Goal: Task Accomplishment & Management: Use online tool/utility

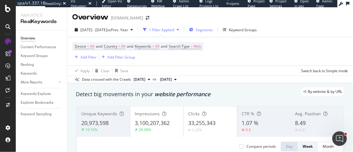
click at [213, 29] on span "Segments" at bounding box center [204, 29] width 17 height 5
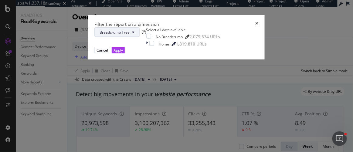
click at [134, 34] on icon "modal" at bounding box center [133, 32] width 2 height 4
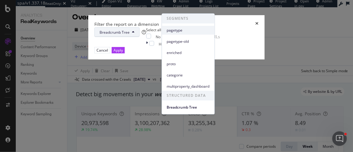
click at [181, 31] on span "pagetype" at bounding box center [188, 30] width 43 height 5
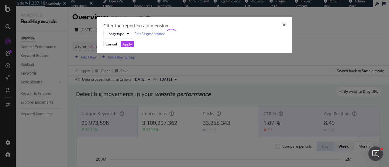
click at [282, 29] on icon "times" at bounding box center [283, 26] width 3 height 6
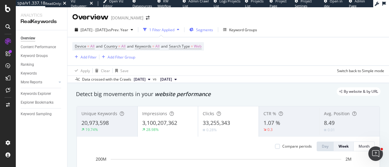
click at [209, 26] on div "Segments" at bounding box center [201, 29] width 24 height 9
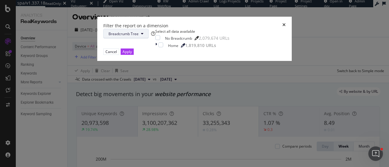
click at [148, 39] on button "Breadcrumb Tree" at bounding box center [125, 34] width 45 height 10
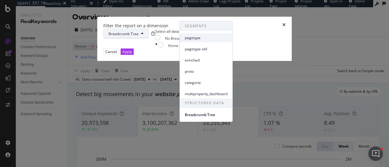
click at [184, 34] on div "pagetype" at bounding box center [206, 37] width 53 height 9
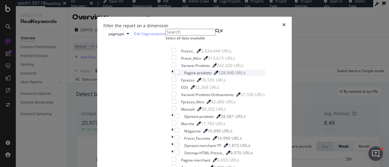
scroll to position [61, 0]
click at [174, 128] on div "modal" at bounding box center [176, 130] width 5 height 5
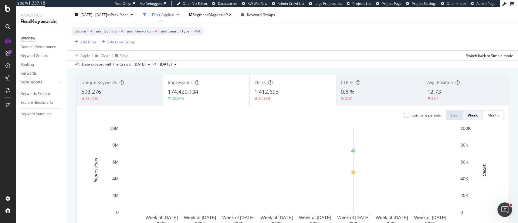
scroll to position [20, 0]
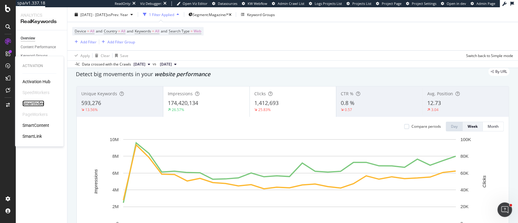
click at [30, 102] on div "SmartIndex" at bounding box center [33, 103] width 22 height 6
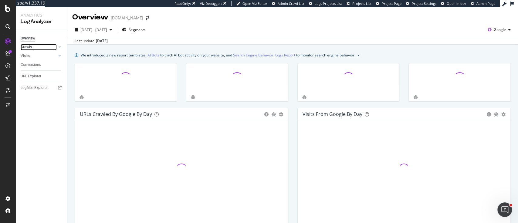
click at [29, 47] on div "Crawls" at bounding box center [26, 47] width 11 height 6
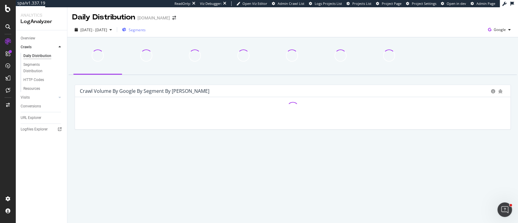
click at [142, 28] on span "Segments" at bounding box center [137, 29] width 17 height 5
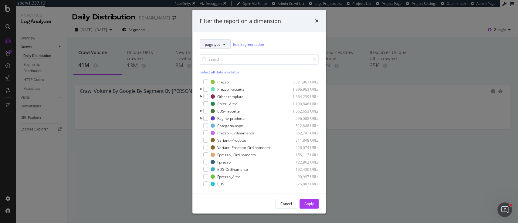
click at [213, 43] on span "pagetype" at bounding box center [213, 44] width 16 height 5
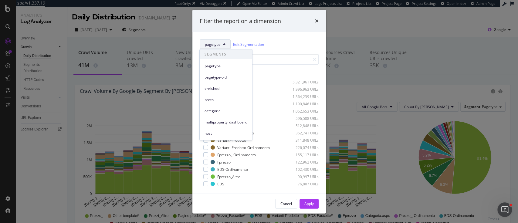
click at [213, 43] on span "pagetype" at bounding box center [213, 44] width 16 height 5
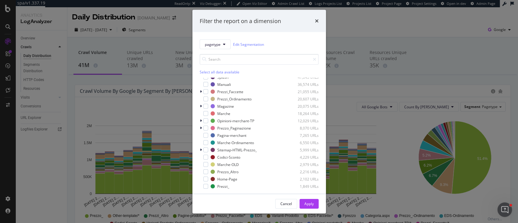
scroll to position [81, 0]
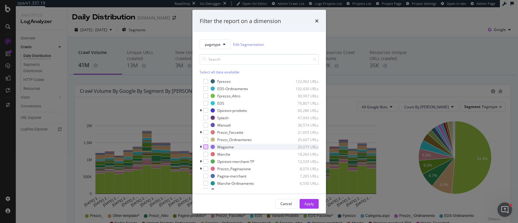
click at [206, 149] on div "modal" at bounding box center [205, 146] width 5 height 5
click at [309, 201] on div "Apply" at bounding box center [308, 203] width 9 height 5
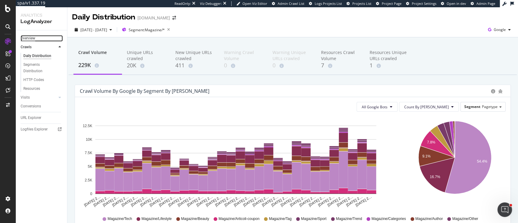
click at [29, 39] on div "Overview" at bounding box center [28, 38] width 15 height 6
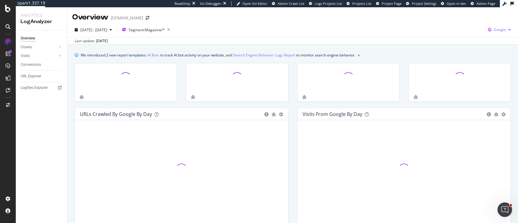
click at [486, 28] on icon "button" at bounding box center [490, 29] width 8 height 8
click at [474, 40] on div "OpenAI" at bounding box center [458, 35] width 42 height 9
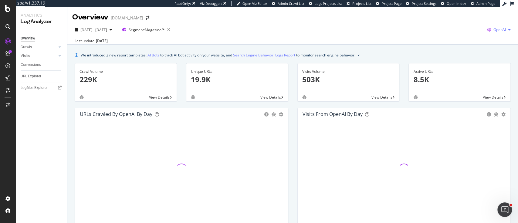
click at [485, 28] on icon "button" at bounding box center [489, 29] width 8 height 8
click at [463, 29] on div "OpenAI" at bounding box center [457, 34] width 42 height 11
click at [494, 28] on span "OpenAI" at bounding box center [500, 29] width 12 height 5
click at [457, 25] on span "Bing" at bounding box center [462, 24] width 22 height 5
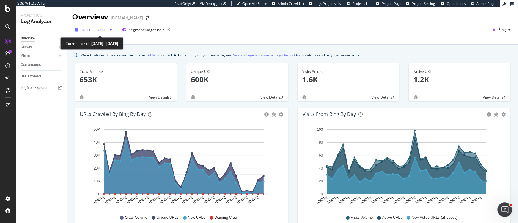
click at [107, 29] on span "2025 Aug. 9th - Sep. 7th" at bounding box center [93, 29] width 27 height 5
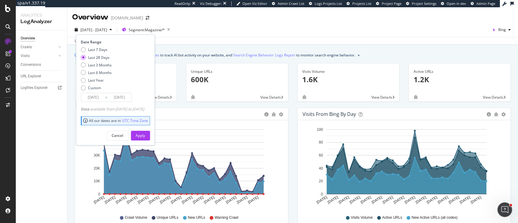
click at [102, 69] on div "Last 7 Days Last 28 Days Last 3 Months Last 6 Months Last Year Custom" at bounding box center [96, 70] width 31 height 46
click at [98, 78] on div "Last Year" at bounding box center [96, 80] width 16 height 5
type input "2024/09/08"
click at [145, 131] on div "Apply" at bounding box center [140, 135] width 9 height 9
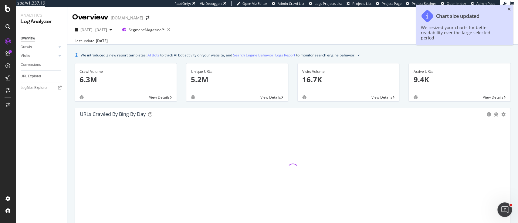
click at [509, 10] on icon "close toast" at bounding box center [509, 9] width 3 height 4
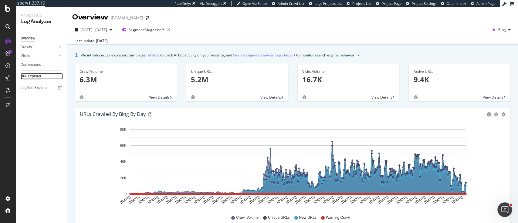
click at [25, 76] on div "URL Explorer" at bounding box center [31, 76] width 21 height 6
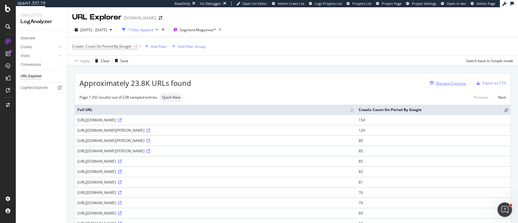
click at [451, 81] on div "Manage Columns" at bounding box center [451, 83] width 30 height 5
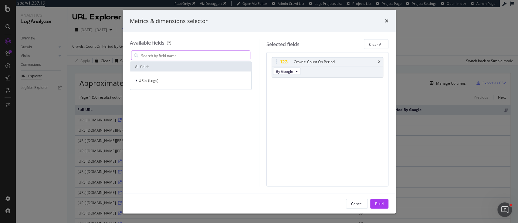
click at [185, 51] on input "modal" at bounding box center [196, 55] width 110 height 9
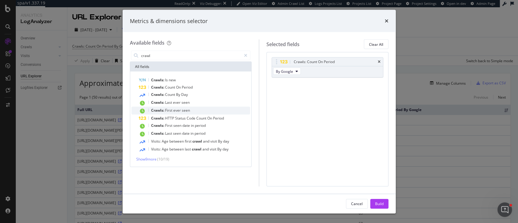
click at [193, 108] on div "Crawls: First ever seen" at bounding box center [195, 111] width 112 height 8
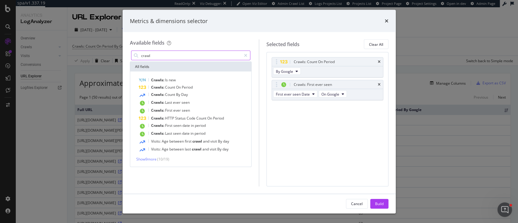
click at [178, 54] on input "crawl" at bounding box center [191, 55] width 101 height 9
click at [343, 95] on icon "modal" at bounding box center [343, 94] width 2 height 4
click at [337, 114] on span "On Bing" at bounding box center [337, 115] width 28 height 5
click at [287, 72] on span "By Google" at bounding box center [284, 71] width 17 height 5
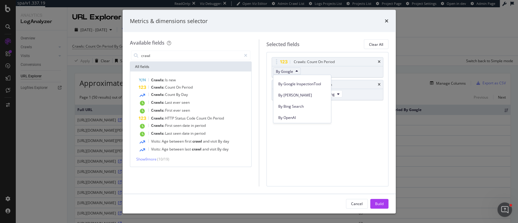
click at [306, 95] on span "By Bing" at bounding box center [302, 95] width 48 height 5
click at [161, 51] on input "crawl" at bounding box center [191, 55] width 101 height 9
type input "c"
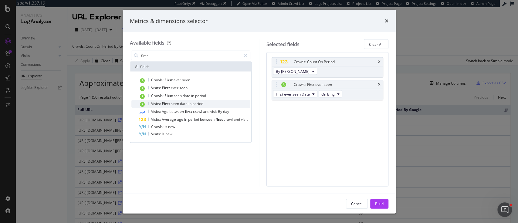
click at [182, 103] on span "date" at bounding box center [184, 103] width 8 height 5
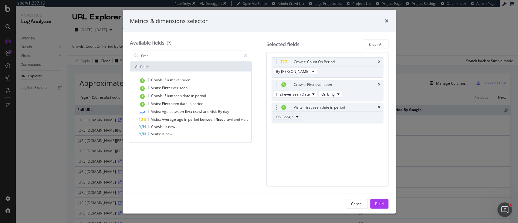
click at [298, 115] on icon "modal" at bounding box center [297, 117] width 2 height 4
click at [299, 139] on span "On Bing" at bounding box center [292, 138] width 28 height 5
click at [170, 56] on input "first" at bounding box center [191, 55] width 101 height 9
click at [188, 120] on span "period" at bounding box center [194, 119] width 12 height 5
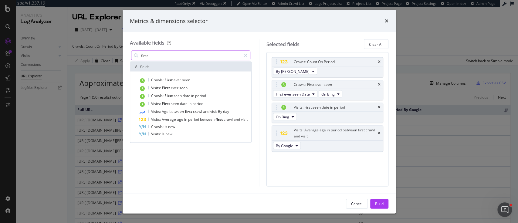
click at [161, 56] on input "first" at bounding box center [191, 55] width 101 height 9
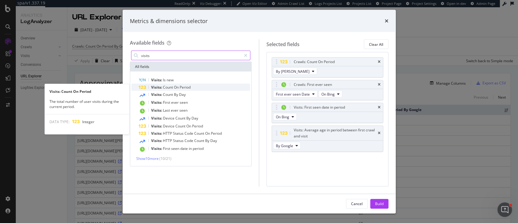
type input "visits"
click at [199, 88] on div "Visits: Count On Period" at bounding box center [195, 87] width 112 height 7
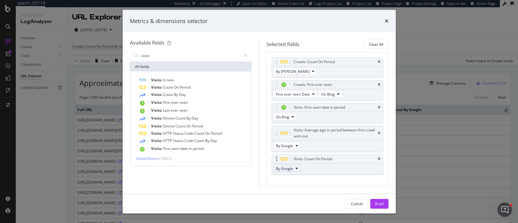
click at [295, 165] on button "By Google" at bounding box center [287, 168] width 28 height 7
click at [293, 186] on div "By Bing" at bounding box center [294, 189] width 43 height 9
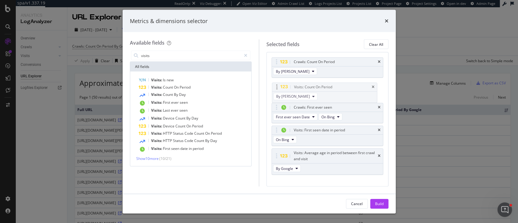
drag, startPoint x: 275, startPoint y: 158, endPoint x: 276, endPoint y: 86, distance: 71.6
click at [276, 86] on body "spa/v1.337.19 ReadOnly: Viz Debugger: Open Viz Editor Admin Crawl List Logs Pro…" at bounding box center [259, 111] width 518 height 223
click at [158, 94] on span "Visits:" at bounding box center [157, 94] width 12 height 5
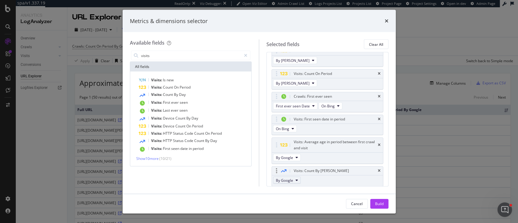
click at [293, 178] on span "By Google" at bounding box center [284, 180] width 17 height 5
click at [290, 147] on span "By Bing" at bounding box center [295, 146] width 34 height 5
click at [382, 201] on div "Build" at bounding box center [379, 203] width 8 height 5
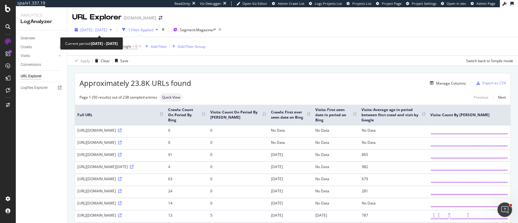
click at [114, 33] on div "2025 Jun. 8th - Sep. 7th" at bounding box center [93, 29] width 42 height 9
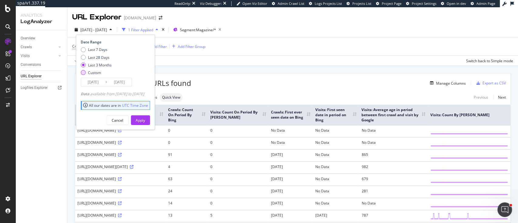
click at [96, 74] on div "Custom" at bounding box center [94, 72] width 13 height 5
click at [96, 84] on input "2025/08/11" at bounding box center [93, 82] width 24 height 8
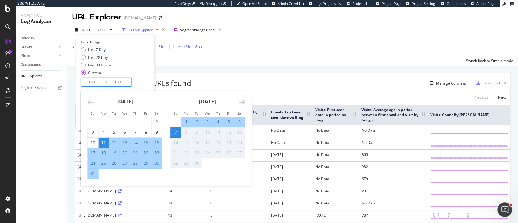
click at [90, 100] on icon "Move backward to switch to the previous month." at bounding box center [90, 101] width 6 height 7
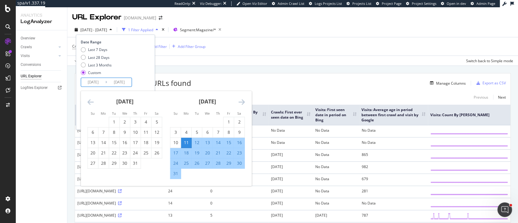
click at [90, 100] on icon "Move backward to switch to the previous month." at bounding box center [90, 101] width 6 height 7
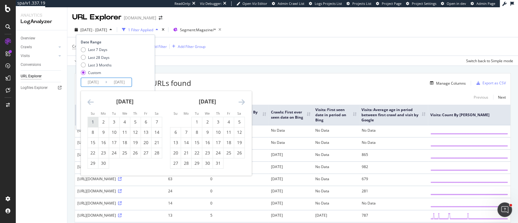
click at [93, 121] on div "1" at bounding box center [93, 122] width 10 height 6
type input "2025/06/01"
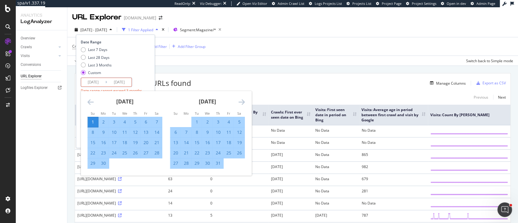
click at [241, 103] on icon "Move forward to switch to the next month." at bounding box center [241, 101] width 6 height 7
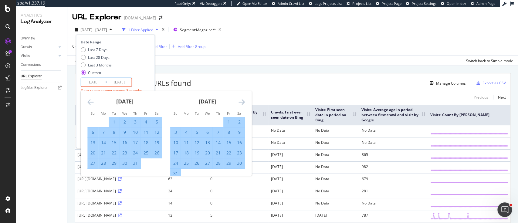
click at [176, 174] on div "31" at bounding box center [175, 174] width 10 height 6
type input "2025/08/31"
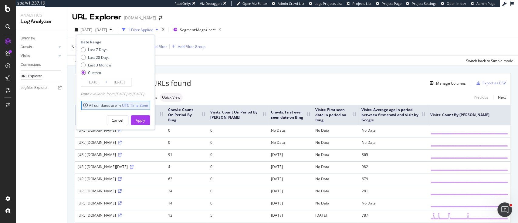
click at [153, 125] on div "Date Range Last 7 Days Last 28 Days Last 3 Months Custom 2025/06/01 Navigate fo…" at bounding box center [115, 82] width 79 height 95
click at [145, 120] on div "Apply" at bounding box center [140, 120] width 9 height 5
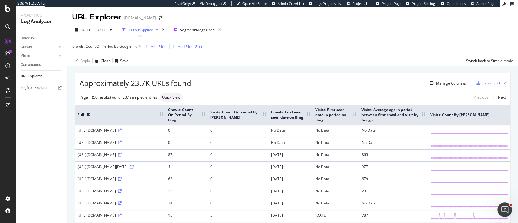
click at [132, 45] on span "Crawls: Count On Period By Google > 0" at bounding box center [104, 46] width 65 height 5
click at [96, 59] on icon at bounding box center [97, 61] width 4 height 4
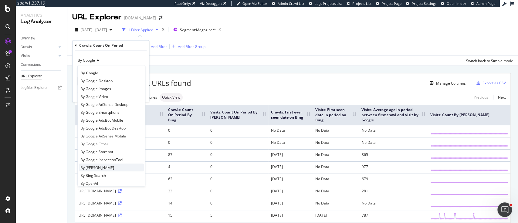
click at [102, 167] on div "By Bing" at bounding box center [111, 168] width 65 height 8
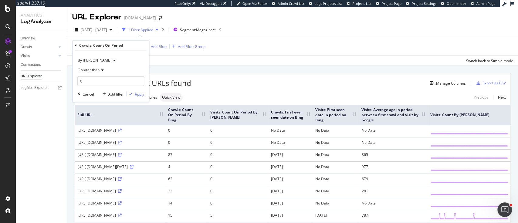
click at [138, 94] on div "Apply" at bounding box center [139, 93] width 9 height 5
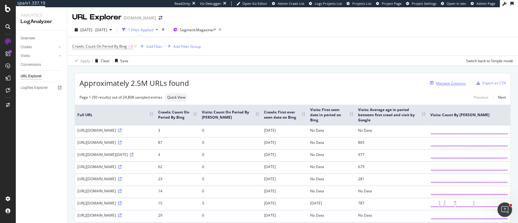
click at [436, 84] on div "Manage Columns" at bounding box center [451, 83] width 30 height 5
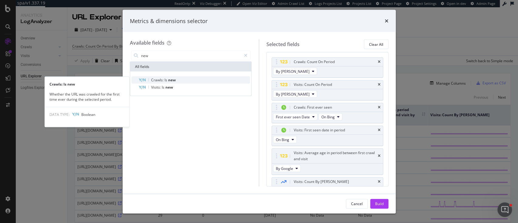
type input "new"
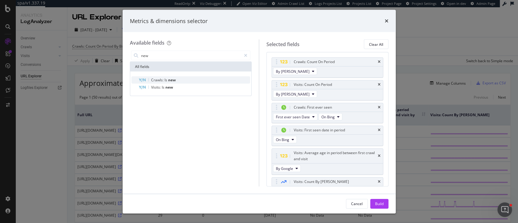
click at [205, 77] on div "Crawls: Is new" at bounding box center [195, 79] width 112 height 7
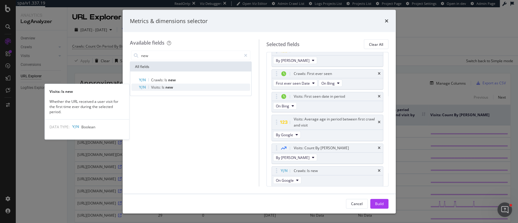
click at [202, 87] on div "Visits: Is new" at bounding box center [195, 87] width 112 height 7
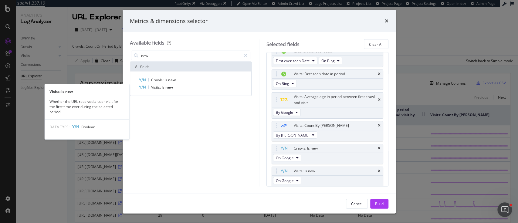
scroll to position [56, 0]
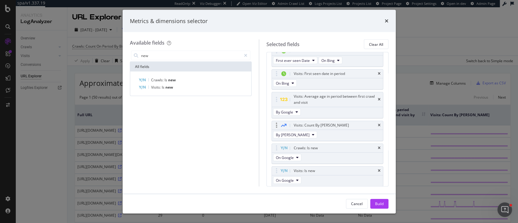
click at [374, 124] on div "Visits: Count By Day" at bounding box center [327, 125] width 111 height 8
click at [378, 124] on icon "times" at bounding box center [379, 126] width 3 height 4
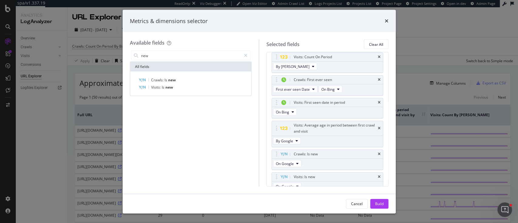
scroll to position [54, 0]
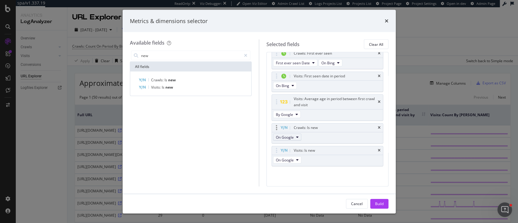
click at [291, 137] on span "On Google" at bounding box center [285, 137] width 18 height 5
click at [291, 154] on div "On Bing" at bounding box center [292, 158] width 38 height 9
click at [290, 159] on span "On Google" at bounding box center [285, 160] width 18 height 5
click at [289, 177] on div "On Bing" at bounding box center [292, 181] width 38 height 9
click at [375, 202] on div "Build" at bounding box center [379, 203] width 8 height 5
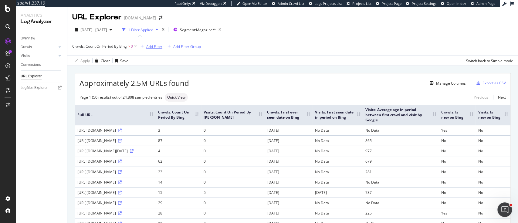
click at [159, 49] on div "Add Filter" at bounding box center [154, 46] width 16 height 5
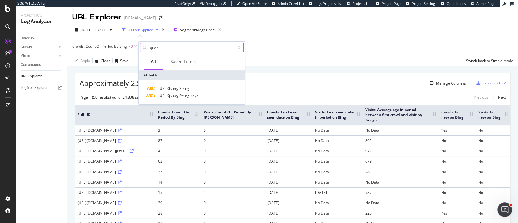
drag, startPoint x: 163, startPoint y: 49, endPoint x: 149, endPoint y: 48, distance: 13.4
click at [149, 48] on input "quer" at bounding box center [191, 47] width 85 height 9
type input "par"
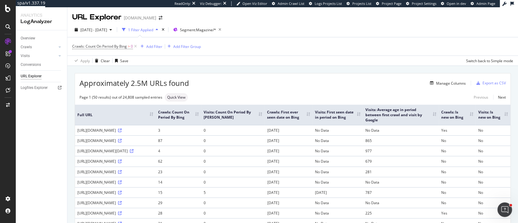
click at [294, 65] on div "Apply Clear Save Switch back to Simple mode" at bounding box center [292, 61] width 451 height 10
click at [155, 47] on div "Add Filter" at bounding box center [154, 46] width 16 height 5
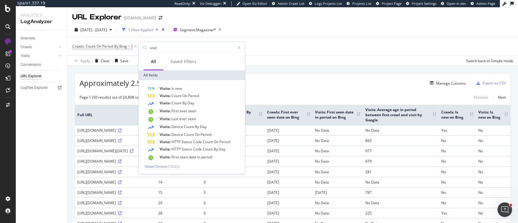
type input "visits"
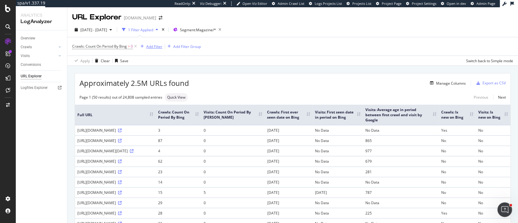
click at [154, 43] on div "Add Filter" at bounding box center [150, 46] width 24 height 7
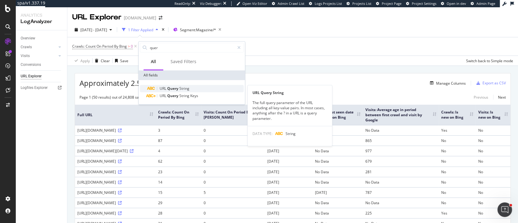
type input "quer"
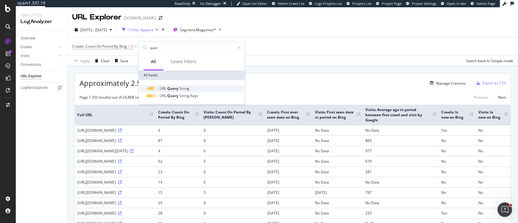
click at [188, 86] on span "String" at bounding box center [184, 88] width 10 height 5
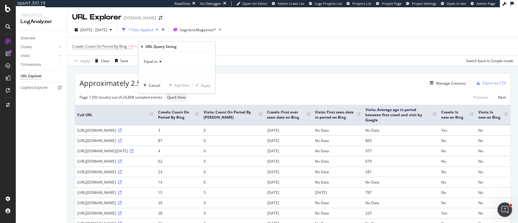
click at [161, 66] on div "Equal to" at bounding box center [177, 62] width 67 height 10
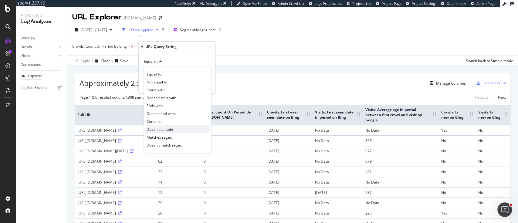
click at [168, 127] on span "Doesn't contain" at bounding box center [160, 129] width 26 height 5
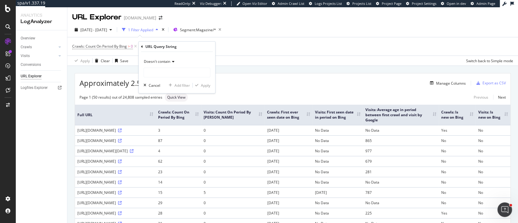
click at [190, 53] on div "Doesn't contain Cancel Add filter Apply" at bounding box center [177, 72] width 76 height 41
click at [181, 72] on input "text" at bounding box center [177, 73] width 66 height 10
type input "s"
click at [205, 85] on div "Apply" at bounding box center [205, 85] width 9 height 5
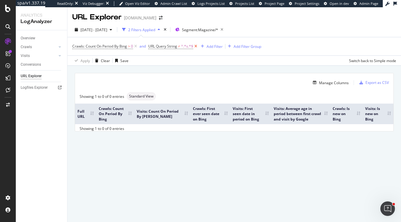
click at [195, 46] on icon at bounding box center [195, 46] width 5 height 6
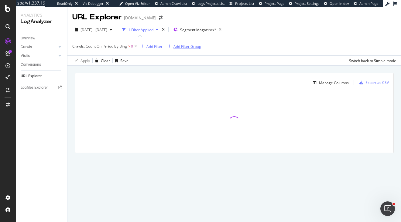
click at [180, 46] on div "Add Filter Group" at bounding box center [187, 46] width 28 height 5
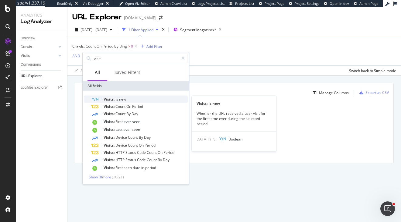
type input "visit"
click at [136, 102] on div "Visits: Is new" at bounding box center [139, 99] width 97 height 7
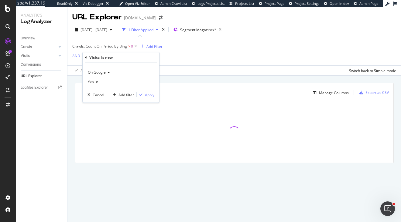
click at [86, 57] on icon at bounding box center [86, 58] width 2 height 4
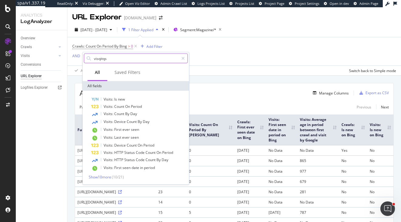
drag, startPoint x: 108, startPoint y: 58, endPoint x: 90, endPoint y: 58, distance: 17.9
click at [90, 58] on div "visqitqs" at bounding box center [136, 59] width 104 height 10
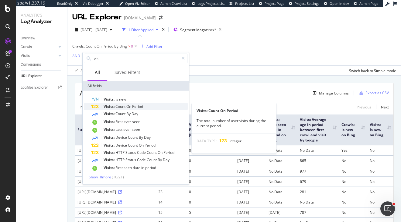
type input "visi"
click at [129, 108] on span "On" at bounding box center [129, 106] width 6 height 5
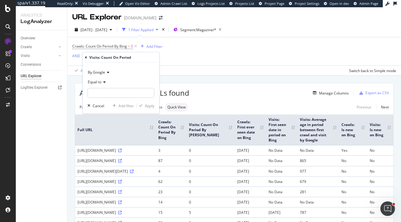
click at [104, 75] on div "By Google" at bounding box center [120, 73] width 67 height 10
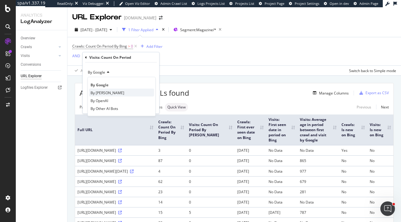
click at [102, 90] on span "By Bing" at bounding box center [107, 92] width 34 height 5
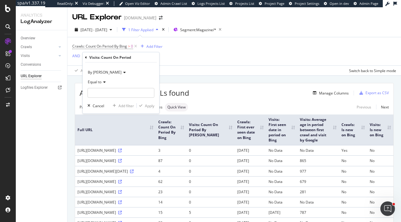
click at [102, 84] on div "Equal to" at bounding box center [120, 82] width 67 height 10
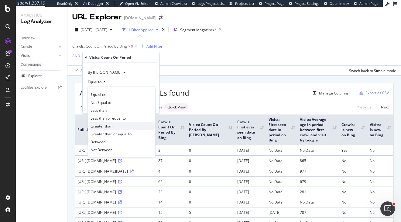
click at [107, 125] on span "Greater than" at bounding box center [101, 126] width 22 height 5
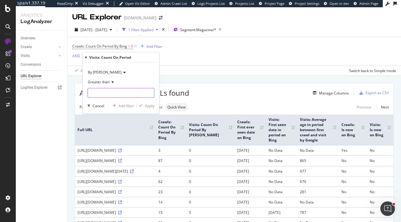
click at [119, 90] on input "number" at bounding box center [120, 93] width 67 height 10
type input "0"
click at [150, 106] on div "Apply" at bounding box center [149, 105] width 9 height 5
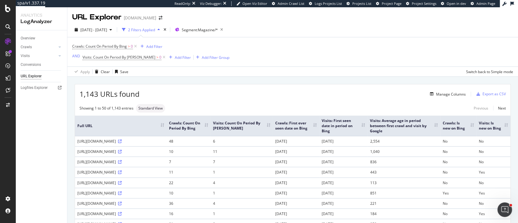
click at [81, 94] on span "1,143 URLs found" at bounding box center [110, 94] width 60 height 10
click at [161, 55] on icon at bounding box center [163, 57] width 5 height 6
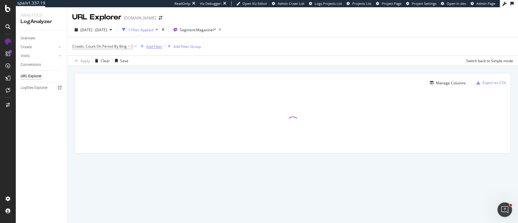
click at [150, 46] on div "Add Filter" at bounding box center [154, 46] width 16 height 5
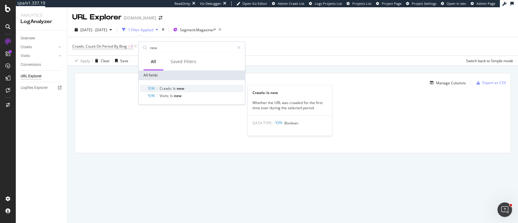
type input "new"
click at [171, 90] on span "Crawls:" at bounding box center [166, 88] width 13 height 5
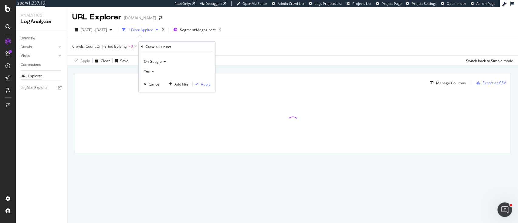
click at [162, 61] on icon at bounding box center [164, 62] width 4 height 4
click at [159, 80] on span "On Bing" at bounding box center [153, 82] width 13 height 5
click at [199, 81] on div "Apply" at bounding box center [202, 83] width 18 height 5
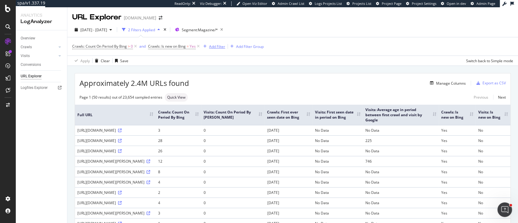
click at [225, 47] on div "Add Filter" at bounding box center [217, 46] width 16 height 5
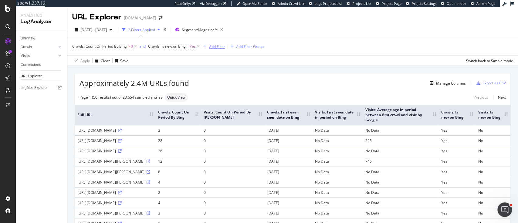
click at [221, 46] on div "Add Filter" at bounding box center [217, 46] width 16 height 5
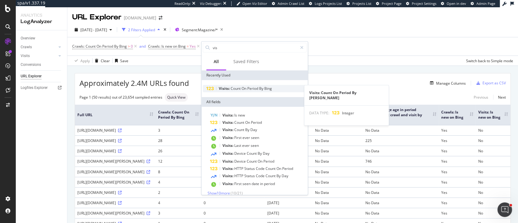
type input "vis"
click at [237, 89] on span "Count" at bounding box center [236, 88] width 11 height 5
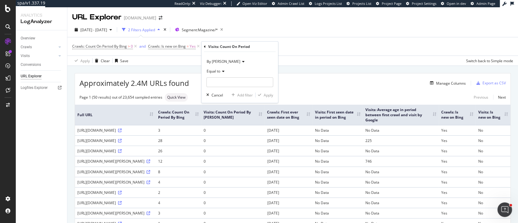
click at [220, 72] on span "Equal to" at bounding box center [214, 71] width 14 height 5
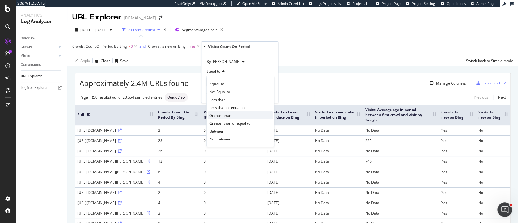
click at [225, 113] on span "Greater than" at bounding box center [220, 115] width 22 height 5
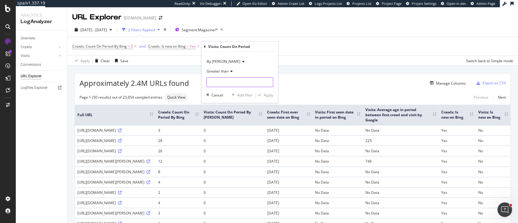
click at [229, 83] on input "number" at bounding box center [239, 82] width 67 height 10
type input "0"
click at [264, 93] on div "Apply" at bounding box center [268, 95] width 9 height 5
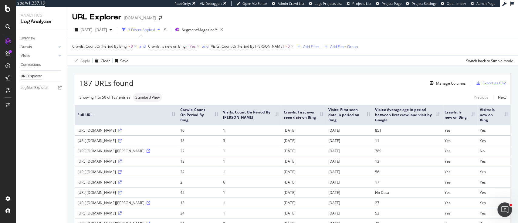
click at [491, 81] on div "Export as CSV" at bounding box center [494, 82] width 23 height 5
click at [198, 48] on icon at bounding box center [198, 46] width 5 height 6
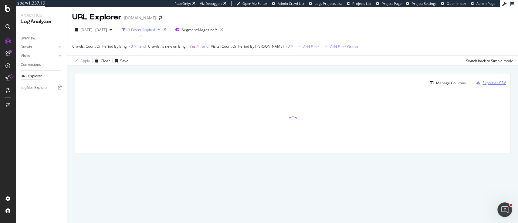
click at [483, 84] on div "Export as CSV" at bounding box center [494, 82] width 23 height 5
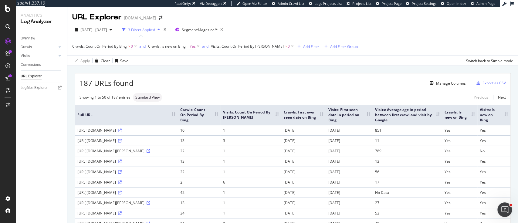
click at [462, 83] on div "187 URLs found Manage Columns Export as CSV" at bounding box center [293, 80] width 436 height 15
click at [451, 85] on div "Manage Columns" at bounding box center [451, 83] width 30 height 5
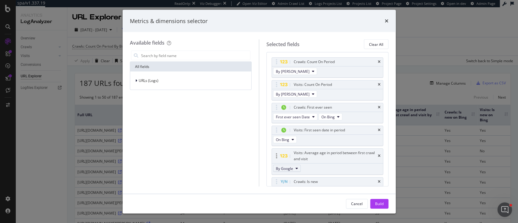
click at [295, 171] on button "By Google" at bounding box center [287, 168] width 28 height 7
click at [293, 189] on span "By Bing" at bounding box center [295, 189] width 34 height 5
click at [390, 208] on div "Cancel Build" at bounding box center [259, 203] width 273 height 19
click at [386, 206] on button "Build" at bounding box center [379, 204] width 18 height 10
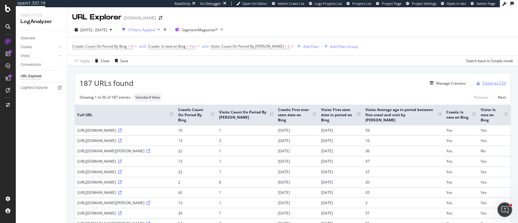
click at [485, 83] on div "Export as CSV" at bounding box center [494, 82] width 23 height 5
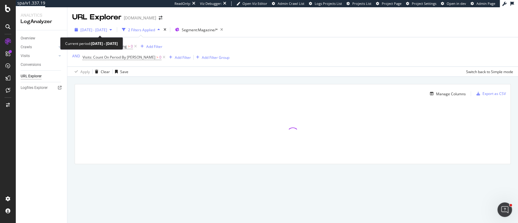
click at [107, 29] on span "[DATE] - [DATE]" at bounding box center [93, 29] width 27 height 5
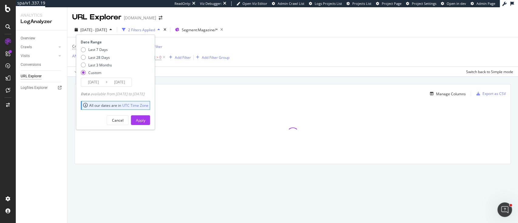
click at [94, 83] on input "2025/06/01" at bounding box center [93, 82] width 24 height 8
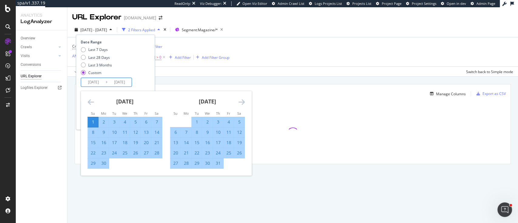
click at [90, 100] on icon "Move backward to switch to the previous month." at bounding box center [90, 101] width 6 height 7
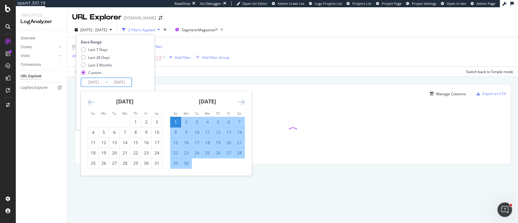
click at [90, 100] on icon "Move backward to switch to the previous month." at bounding box center [90, 101] width 6 height 7
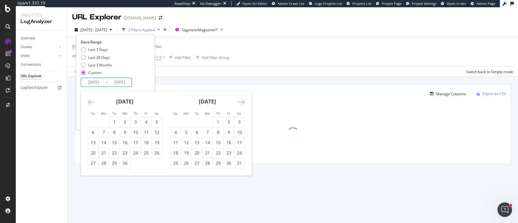
click at [90, 100] on icon "Move backward to switch to the previous month." at bounding box center [90, 101] width 6 height 7
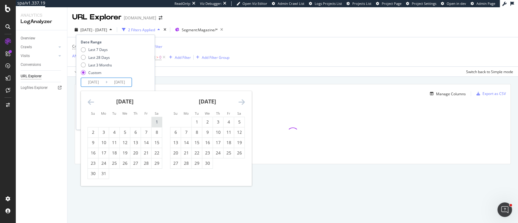
click at [158, 121] on div "1" at bounding box center [156, 122] width 10 height 6
type input "2025/03/01"
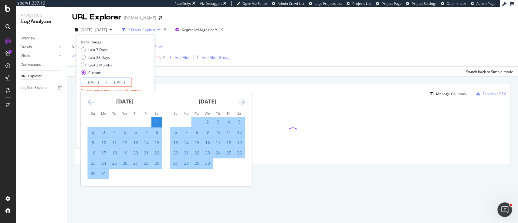
click at [241, 101] on icon "Move forward to switch to the next month." at bounding box center [241, 101] width 6 height 7
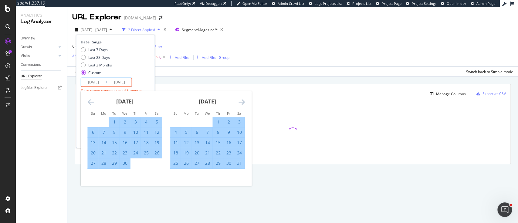
click at [239, 158] on div "31" at bounding box center [239, 163] width 10 height 10
type input "2025/05/31"
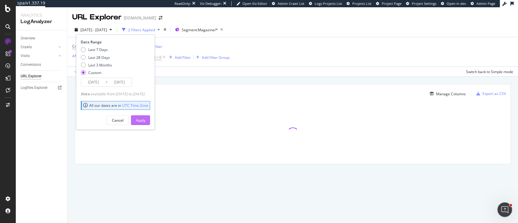
click at [145, 119] on div "Apply" at bounding box center [140, 120] width 9 height 5
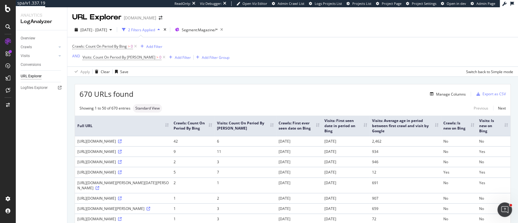
click at [163, 46] on div "Crawls: Count On Period By Bing > 0 Add Filter AND Visits: Count On Period By B…" at bounding box center [150, 51] width 157 height 19
click at [155, 46] on div "Add Filter" at bounding box center [154, 46] width 16 height 5
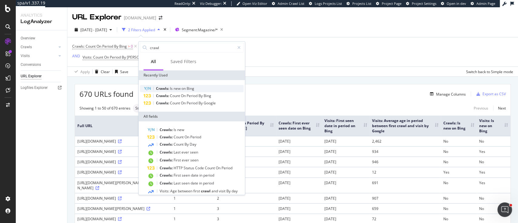
type input "crawl"
click at [187, 87] on span "Bing" at bounding box center [191, 88] width 8 height 5
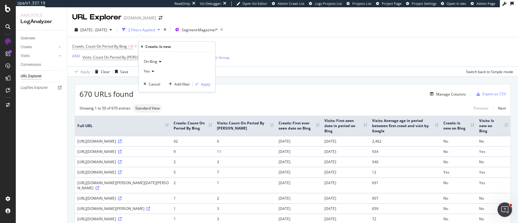
click at [202, 80] on div "On Bing Yes Cancel Add filter Apply" at bounding box center [177, 72] width 76 height 40
click at [202, 83] on div "Apply" at bounding box center [205, 84] width 9 height 5
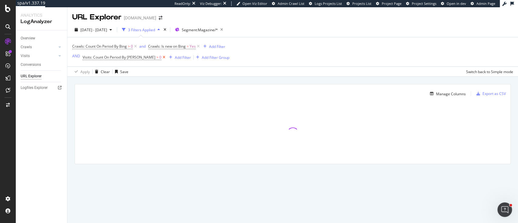
click at [161, 56] on icon at bounding box center [163, 57] width 5 height 6
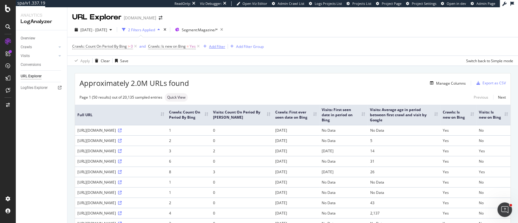
click at [213, 46] on div "Add Filter" at bounding box center [217, 46] width 16 height 5
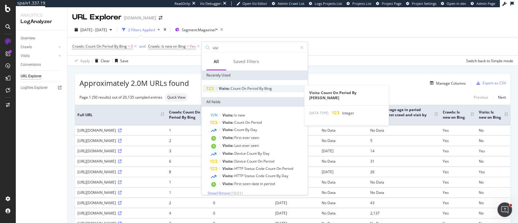
type input "visi"
click at [258, 91] on span "Period" at bounding box center [253, 88] width 12 height 5
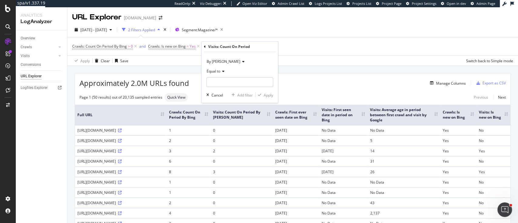
click at [222, 70] on icon at bounding box center [222, 72] width 4 height 4
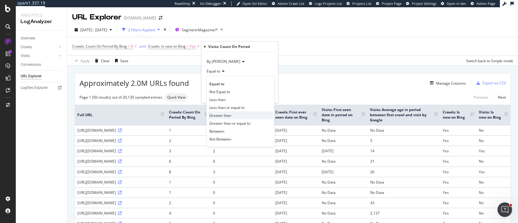
click at [226, 117] on span "Greater than" at bounding box center [220, 115] width 22 height 5
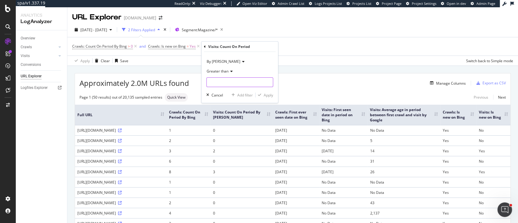
click at [230, 79] on input "number" at bounding box center [239, 82] width 67 height 10
type input "0"
click at [267, 93] on div "Apply" at bounding box center [268, 95] width 9 height 5
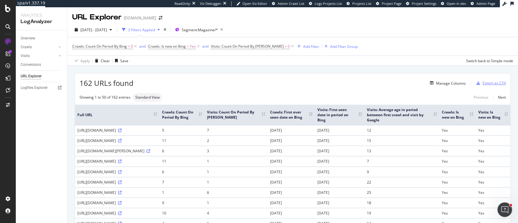
click at [477, 81] on icon "button" at bounding box center [479, 83] width 4 height 4
click at [197, 46] on icon at bounding box center [198, 46] width 5 height 6
click at [444, 81] on div "Manage Columns" at bounding box center [451, 83] width 30 height 5
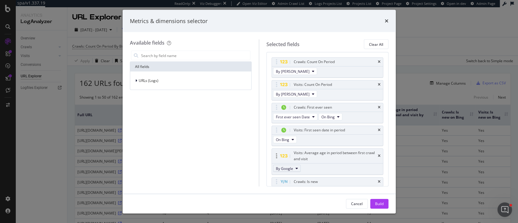
click at [294, 167] on button "By Google" at bounding box center [287, 168] width 28 height 7
click at [294, 189] on span "By [PERSON_NAME]" at bounding box center [295, 189] width 34 height 5
click at [376, 205] on div "Build" at bounding box center [379, 203] width 8 height 5
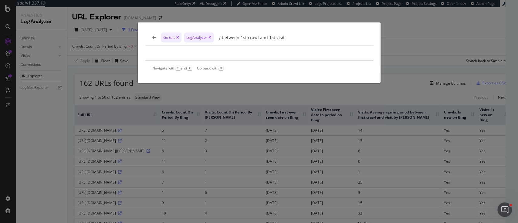
type input "y between 1st crawl and 1st visit"
click at [400, 34] on div "Go to... LogAnalyzer y between 1st crawl and 1st visit Navigate with ↑ and ↓ Go…" at bounding box center [259, 111] width 518 height 223
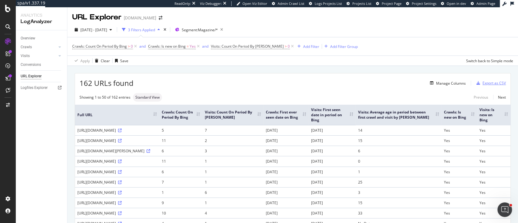
click at [477, 84] on icon "button" at bounding box center [479, 83] width 4 height 4
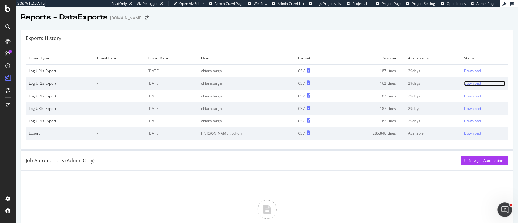
click at [464, 85] on div "Download" at bounding box center [472, 83] width 17 height 5
click at [462, 68] on td "Download" at bounding box center [484, 71] width 47 height 13
click at [464, 70] on div "Download" at bounding box center [472, 70] width 17 height 5
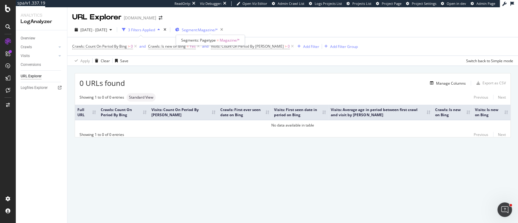
click at [214, 29] on span "Segment: Magazine/*" at bounding box center [200, 29] width 36 height 5
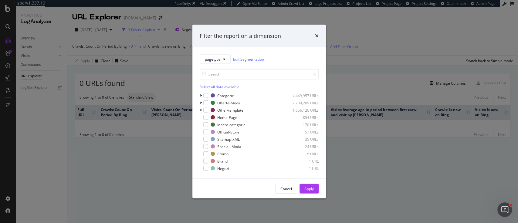
click at [225, 66] on div "Select all data available Categorie 4,449,957 URLs Offerte-Moda 2,209,209 URLs …" at bounding box center [259, 117] width 119 height 107
click at [223, 60] on icon "modal" at bounding box center [224, 59] width 2 height 4
click at [221, 91] on span "Category" at bounding box center [226, 91] width 43 height 5
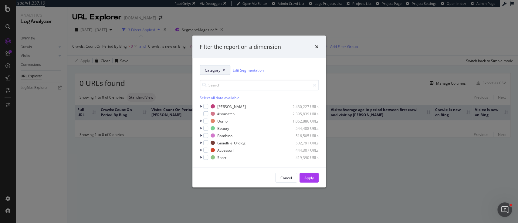
click at [211, 69] on span "Category" at bounding box center [212, 69] width 15 height 5
click at [216, 93] on span "pagetype" at bounding box center [226, 91] width 43 height 5
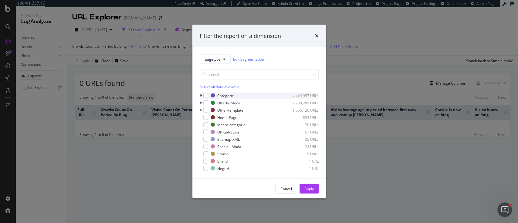
click at [200, 95] on icon "modal" at bounding box center [201, 96] width 2 height 4
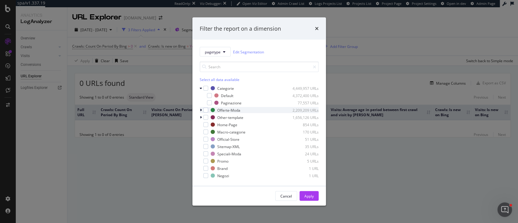
click at [202, 109] on icon "modal" at bounding box center [201, 110] width 2 height 4
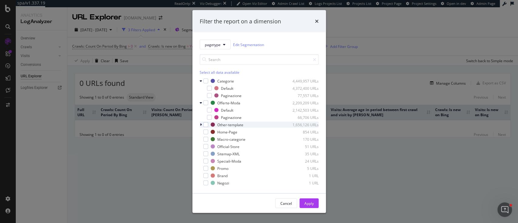
click at [202, 123] on div "modal" at bounding box center [202, 125] width 4 height 6
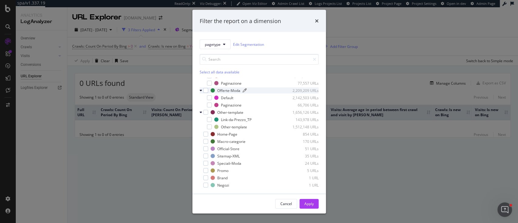
scroll to position [2, 0]
click at [144, 180] on div "Filter the report on a dimension pagetype Edit Segmentation Select all data ava…" at bounding box center [259, 111] width 518 height 223
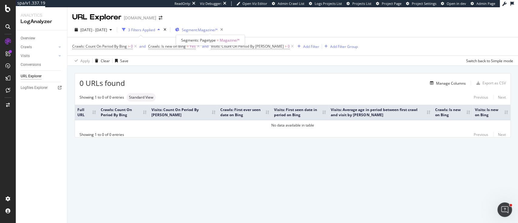
click at [210, 28] on span "Segment: Magazine/*" at bounding box center [200, 29] width 36 height 5
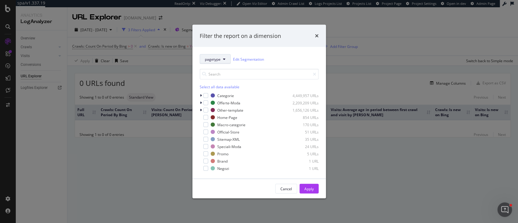
click at [223, 60] on icon "modal" at bounding box center [224, 59] width 2 height 4
click at [274, 75] on input "modal" at bounding box center [259, 74] width 119 height 11
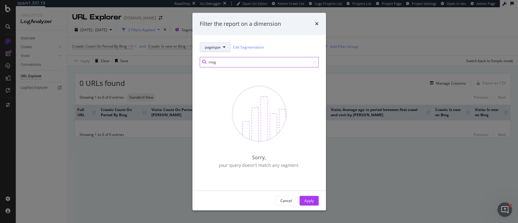
type input "mag"
click at [224, 49] on icon "modal" at bounding box center [224, 48] width 2 height 4
click at [228, 66] on span "pagetype" at bounding box center [226, 68] width 43 height 5
click at [316, 25] on icon "times" at bounding box center [317, 24] width 4 height 5
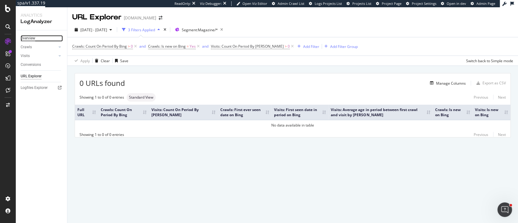
click at [31, 38] on div "Overview" at bounding box center [28, 38] width 15 height 6
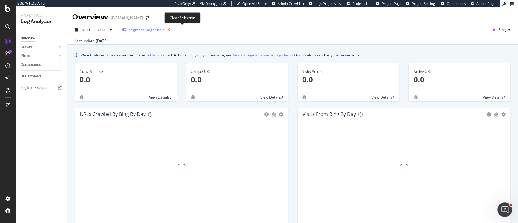
click at [172, 29] on icon "button" at bounding box center [169, 29] width 8 height 8
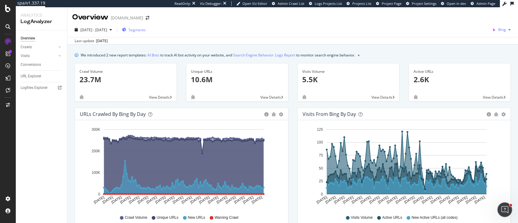
click at [491, 27] on icon "button" at bounding box center [494, 29] width 8 height 8
click at [457, 16] on div "Google" at bounding box center [463, 13] width 42 height 9
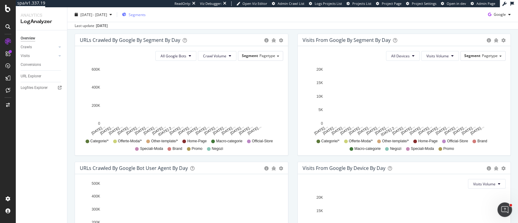
scroll to position [243, 0]
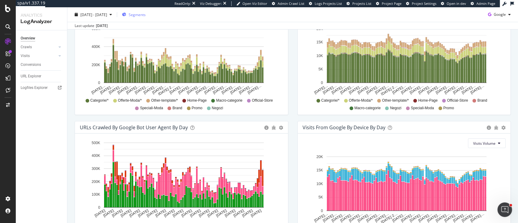
click at [146, 16] on span "Segments" at bounding box center [137, 14] width 17 height 5
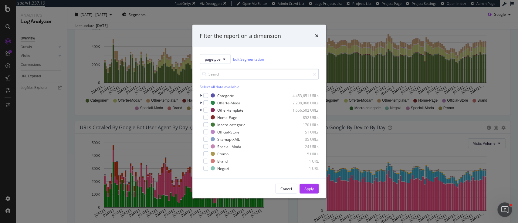
click at [223, 70] on input "modal" at bounding box center [259, 74] width 119 height 11
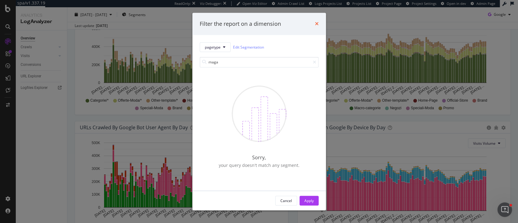
type input "maga"
click at [316, 23] on icon "times" at bounding box center [317, 24] width 4 height 5
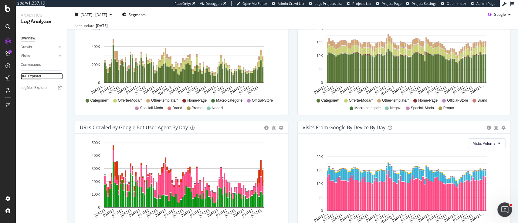
click at [36, 76] on div "URL Explorer" at bounding box center [31, 76] width 21 height 6
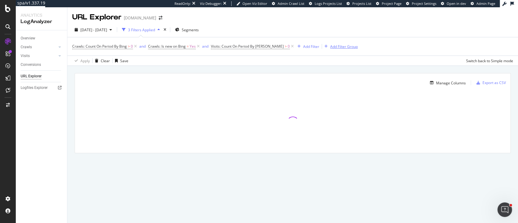
click at [330, 46] on div "Add Filter Group" at bounding box center [344, 46] width 28 height 5
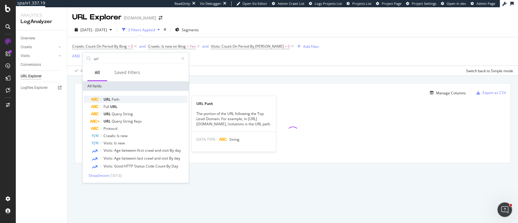
type input "url"
click at [137, 97] on div "URL Path" at bounding box center [139, 99] width 97 height 7
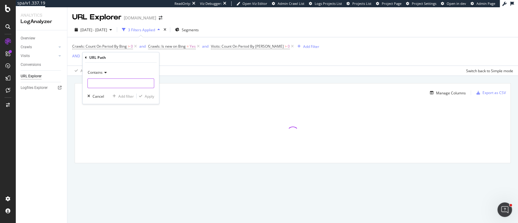
click at [114, 82] on input "text" at bounding box center [121, 84] width 66 height 10
type input "/community"
click at [151, 98] on div "Apply" at bounding box center [149, 95] width 9 height 5
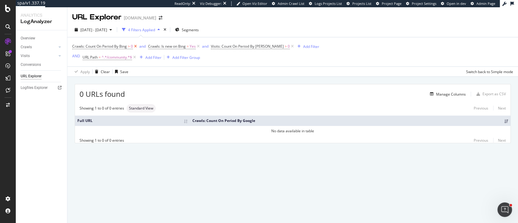
click at [137, 46] on icon at bounding box center [135, 46] width 5 height 6
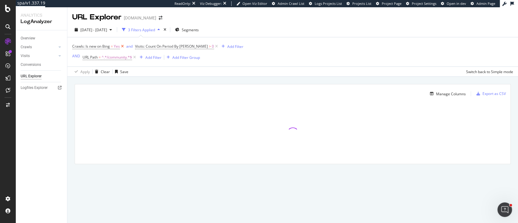
click at [121, 46] on icon at bounding box center [122, 46] width 5 height 6
click at [151, 46] on icon at bounding box center [153, 46] width 5 height 6
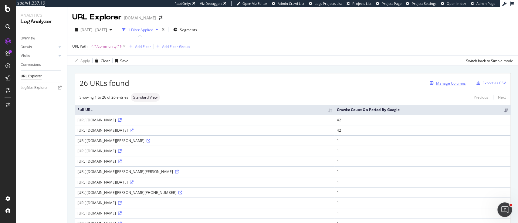
click at [452, 82] on div "Manage Columns" at bounding box center [451, 83] width 30 height 5
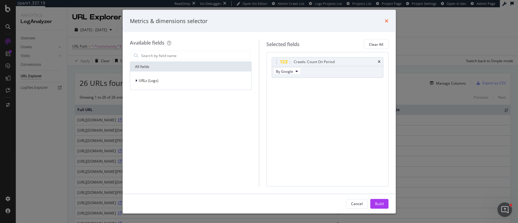
click at [386, 20] on icon "times" at bounding box center [387, 21] width 4 height 5
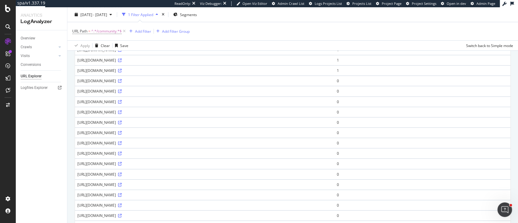
scroll to position [195, 0]
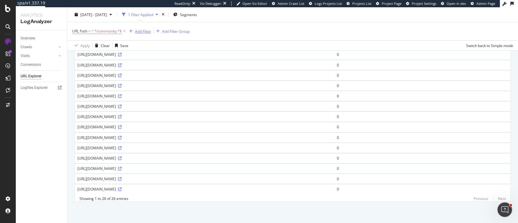
click at [134, 29] on div "button" at bounding box center [131, 31] width 8 height 4
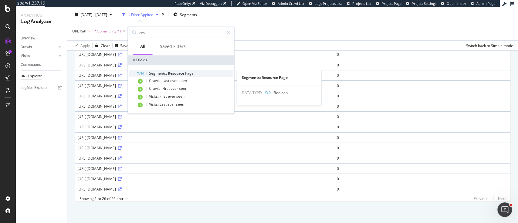
type input "res"
click at [185, 74] on span "Page" at bounding box center [189, 73] width 8 height 5
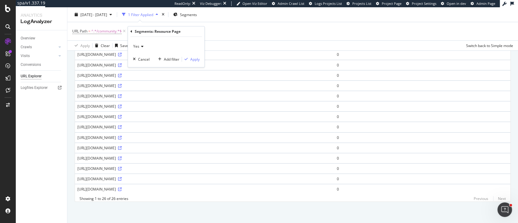
click at [145, 48] on div "Yes" at bounding box center [166, 47] width 67 height 10
click at [146, 63] on div "No" at bounding box center [166, 67] width 65 height 8
click at [192, 57] on div "Apply" at bounding box center [194, 59] width 9 height 5
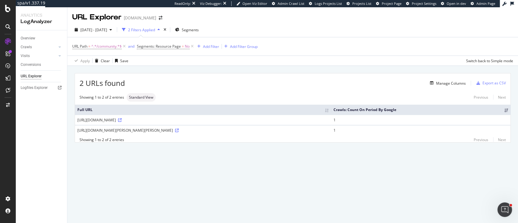
click at [373, 132] on td "1" at bounding box center [420, 130] width 179 height 10
click at [140, 132] on div "https://www.drezzy.it/community/speciale/natale/capodanno-2013-outfit-young-sty…" at bounding box center [202, 130] width 251 height 5
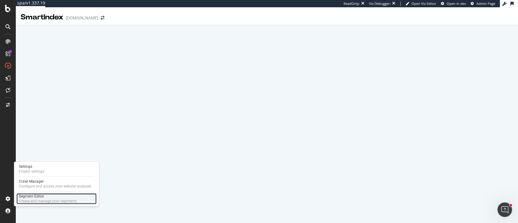
click at [19, 199] on div "Create and manage your segments" at bounding box center [48, 201] width 58 height 5
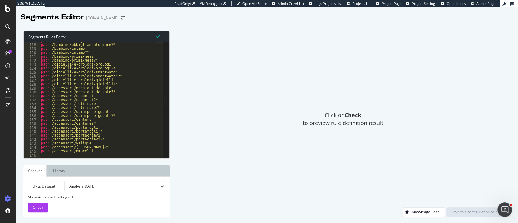
scroll to position [607, 0]
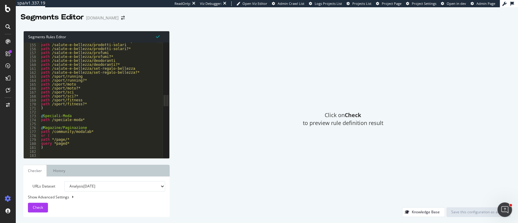
click at [101, 109] on div "path /salute-e-bellezza/prodotti-per-i-capelli?* path /salute-e-bellezza/prodot…" at bounding box center [99, 98] width 119 height 118
click at [95, 128] on div "path /salute-e-bellezza/prodotti-per-i-capelli?* path /salute-e-bellezza/prodot…" at bounding box center [99, 98] width 119 height 118
type textarea "@Magazine/Paginazione"
click at [49, 125] on div "path /salute-e-bellezza/prodotti-per-i-capelli?* path /salute-e-bellezza/prodot…" at bounding box center [99, 98] width 119 height 118
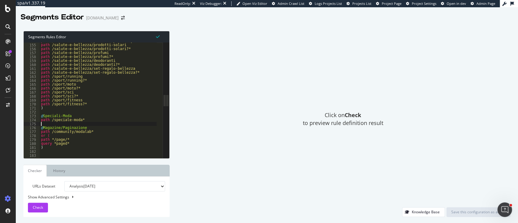
click at [49, 127] on div "path /salute-e-bellezza/prodotti-per-i-capelli?* path /salute-e-bellezza/prodot…" at bounding box center [99, 98] width 119 height 118
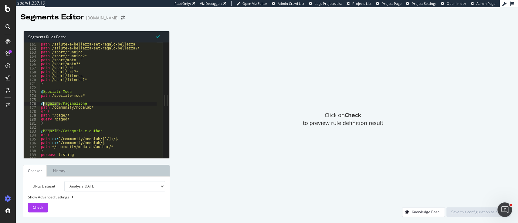
scroll to position [656, 0]
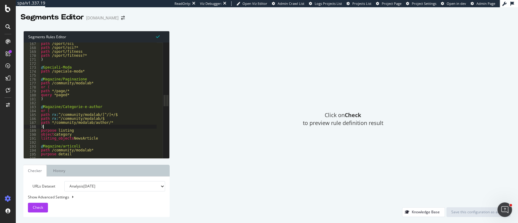
click at [44, 126] on div "path /sport/sci path /sport/sci?* path /sport/fitness path /sport/fitness?* ) @…" at bounding box center [99, 101] width 119 height 118
drag, startPoint x: 71, startPoint y: 89, endPoint x: 43, endPoint y: 88, distance: 27.6
click at [43, 88] on div "path /sport/sci path /sport/sci?* path /sport/fitness path /sport/fitness?* ) @…" at bounding box center [99, 101] width 119 height 118
drag, startPoint x: 74, startPoint y: 93, endPoint x: 66, endPoint y: 91, distance: 8.2
click at [66, 91] on div "path /sport/sci path /sport/sci?* path /sport/fitness path /sport/fitness?* ) @…" at bounding box center [99, 101] width 119 height 118
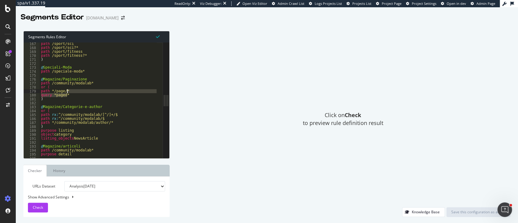
click at [68, 90] on div "path /sport/sci path /sport/sci?* path /sport/fitness path /sport/fitness?* ) @…" at bounding box center [98, 100] width 117 height 116
drag, startPoint x: 68, startPoint y: 90, endPoint x: 41, endPoint y: 90, distance: 26.7
click at [41, 90] on div "path /sport/sci path /sport/sci?* path /sport/fitness path /sport/fitness?* ) @…" at bounding box center [99, 101] width 119 height 118
click at [47, 126] on div "path /sport/sci path /sport/sci?* path /sport/fitness path /sport/fitness?* ) @…" at bounding box center [99, 101] width 119 height 118
type textarea ")"
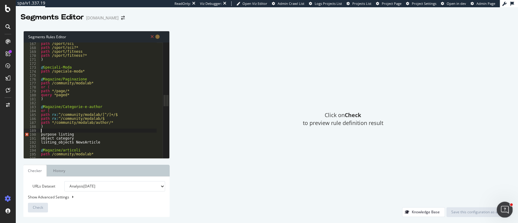
paste textarea "path */page/*"
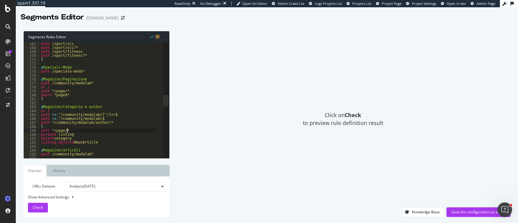
click at [51, 132] on div "path /sport/sci path /sport/sci?* path /sport/fitness path /sport/fitness?* ) @…" at bounding box center [99, 101] width 119 height 118
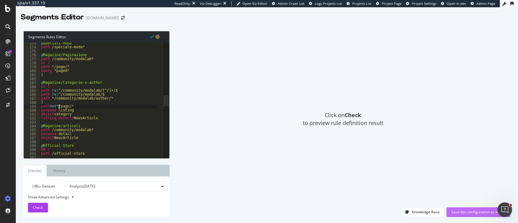
type textarea "path not */page/*"
click at [471, 212] on div "Save this configuration as active" at bounding box center [478, 211] width 54 height 5
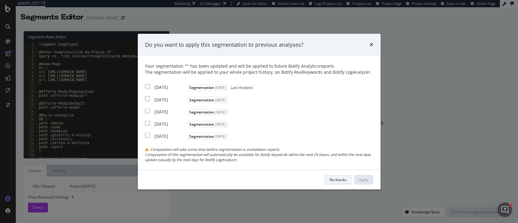
click at [343, 180] on div "No thanks" at bounding box center [338, 179] width 17 height 5
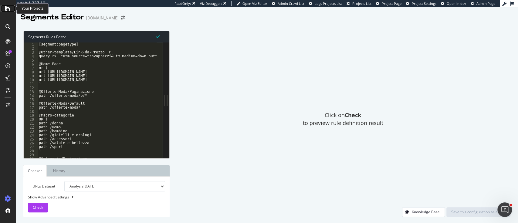
click at [7, 8] on icon at bounding box center [7, 8] width 5 height 7
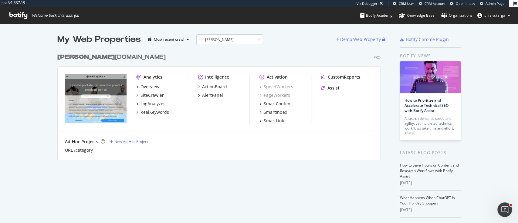
scroll to position [109, 322]
type input "quale"
click at [276, 112] on div "SmartIndex" at bounding box center [275, 112] width 23 height 6
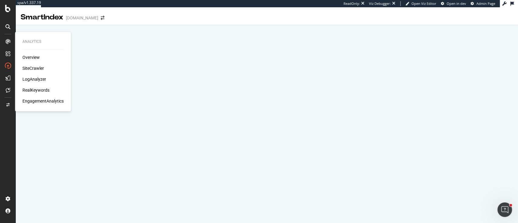
click at [29, 74] on div "Overview SiteCrawler LogAnalyzer RealKeywords EngagementAnalytics" at bounding box center [42, 79] width 41 height 50
click at [29, 77] on div "LogAnalyzer" at bounding box center [34, 79] width 24 height 6
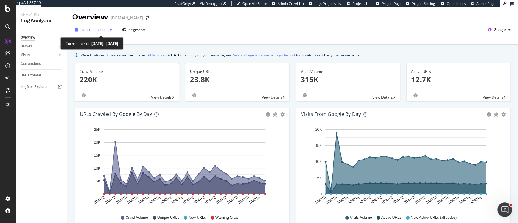
click at [104, 32] on span "2025 Aug. 10th - Sep. 8th" at bounding box center [93, 29] width 27 height 5
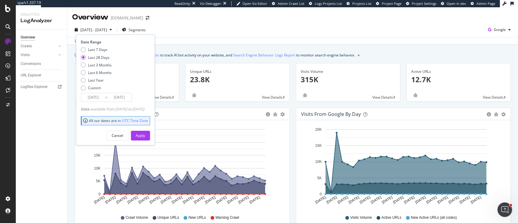
click at [101, 94] on input "2025/08/12" at bounding box center [93, 97] width 24 height 8
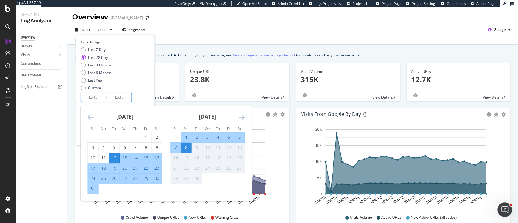
click at [90, 116] on icon "Move backward to switch to the previous month." at bounding box center [90, 117] width 6 height 7
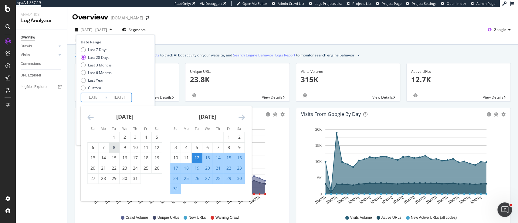
click at [117, 149] on div "8" at bounding box center [114, 147] width 10 height 6
type input "2025/07/08"
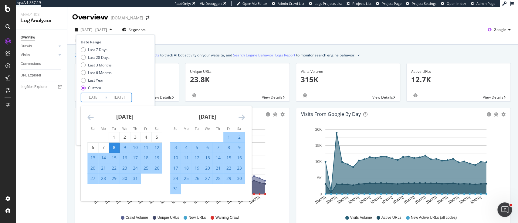
click at [245, 119] on icon "Move forward to switch to the next month." at bounding box center [241, 117] width 6 height 7
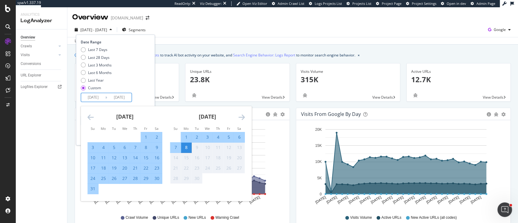
click at [148, 90] on div "Last 7 Days Last 28 Days Last 3 Months Last 6 Months Last Year Custom" at bounding box center [115, 70] width 68 height 46
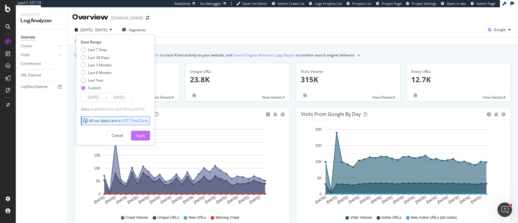
click at [145, 132] on div "Apply" at bounding box center [140, 135] width 9 height 9
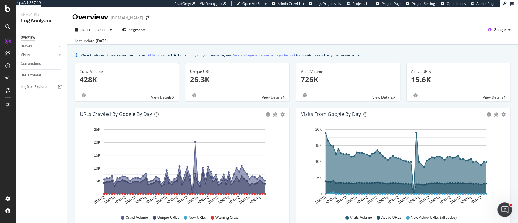
drag, startPoint x: 29, startPoint y: 54, endPoint x: 67, endPoint y: 52, distance: 37.7
click at [29, 54] on div "Visits" at bounding box center [25, 55] width 9 height 6
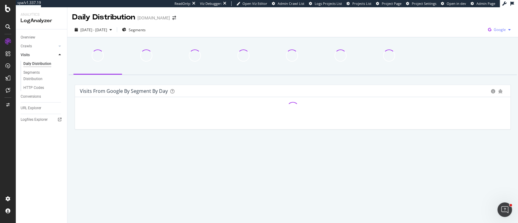
click at [496, 28] on span "Google" at bounding box center [500, 29] width 12 height 5
click at [471, 23] on span "Bing" at bounding box center [469, 24] width 22 height 5
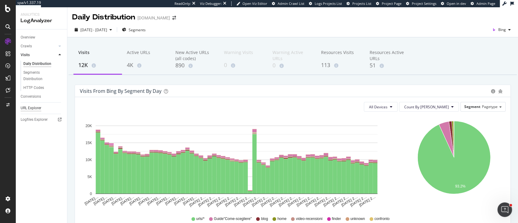
click at [36, 108] on div "URL Explorer" at bounding box center [31, 108] width 21 height 6
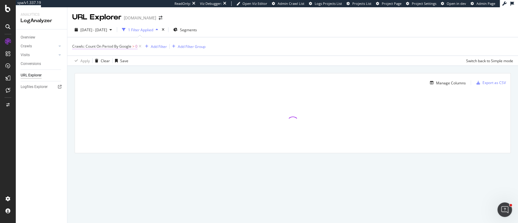
click at [131, 46] on span "Crawls: Count On Period By Google" at bounding box center [101, 46] width 59 height 5
click at [99, 72] on span "Greater than" at bounding box center [89, 70] width 22 height 5
click at [97, 62] on icon at bounding box center [97, 61] width 4 height 4
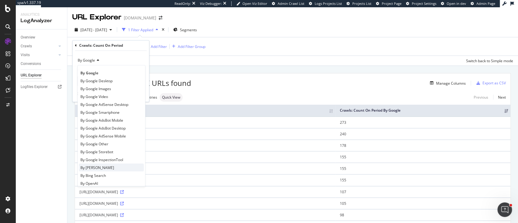
click at [99, 166] on div "By Bing" at bounding box center [111, 168] width 65 height 8
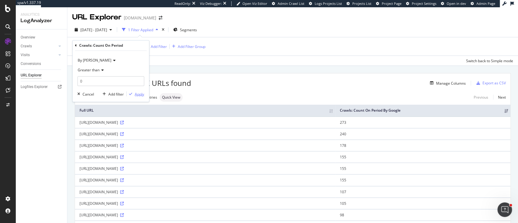
click at [135, 93] on div "Apply" at bounding box center [139, 93] width 9 height 5
click at [151, 48] on div "Add Filter" at bounding box center [154, 46] width 16 height 5
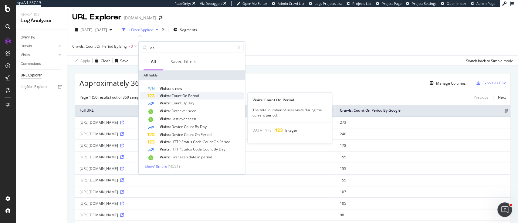
type input "visi"
click at [180, 95] on span "Count" at bounding box center [176, 95] width 11 height 5
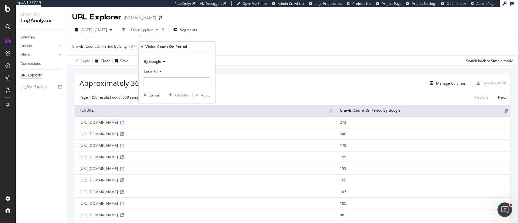
click at [155, 63] on span "By Google" at bounding box center [152, 61] width 17 height 5
click at [156, 79] on div "By Bing" at bounding box center [177, 82] width 65 height 8
click at [159, 76] on div "Equal to" at bounding box center [177, 71] width 67 height 10
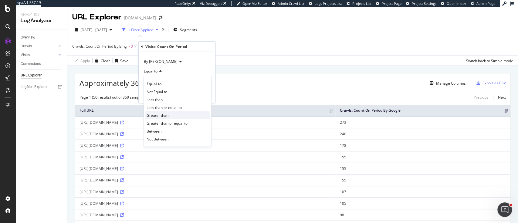
click at [160, 115] on span "Greater than" at bounding box center [158, 115] width 22 height 5
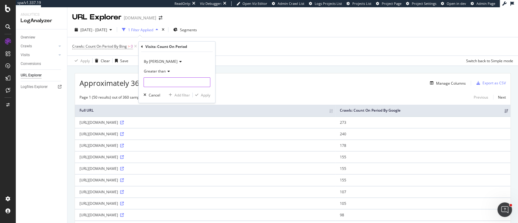
click at [166, 83] on input "number" at bounding box center [177, 82] width 67 height 10
type input "0"
click at [200, 93] on div "button" at bounding box center [197, 95] width 8 height 4
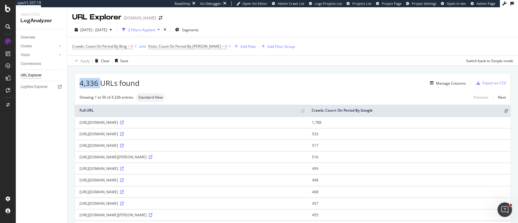
drag, startPoint x: 81, startPoint y: 82, endPoint x: 99, endPoint y: 83, distance: 18.5
click at [99, 83] on span "4,336 URLs found" at bounding box center [110, 83] width 60 height 10
click at [160, 45] on span "Visits: Count On Period By Bing" at bounding box center [184, 46] width 73 height 5
click at [152, 46] on icon at bounding box center [152, 46] width 2 height 4
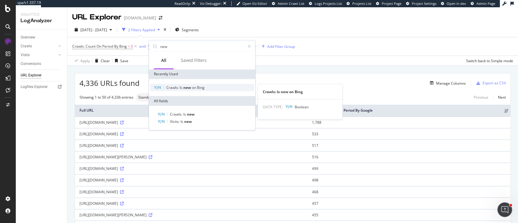
type input "new"
click at [191, 84] on div "Crawls: Is new on Bing" at bounding box center [202, 87] width 104 height 7
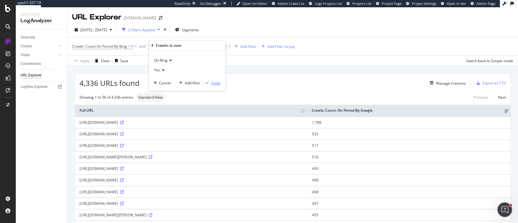
click at [213, 82] on div "Apply" at bounding box center [215, 82] width 9 height 5
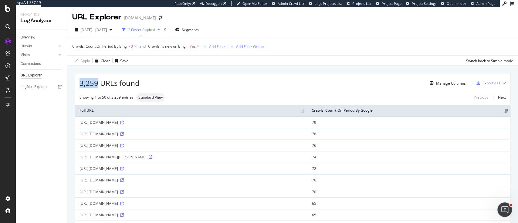
drag, startPoint x: 79, startPoint y: 83, endPoint x: 96, endPoint y: 83, distance: 17.3
click at [96, 83] on div "3,259 URLs found Manage Columns Export as CSV" at bounding box center [293, 80] width 436 height 15
copy span "3,259"
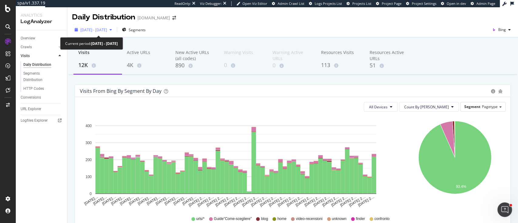
click at [93, 30] on span "[DATE] - [DATE]" at bounding box center [93, 29] width 27 height 5
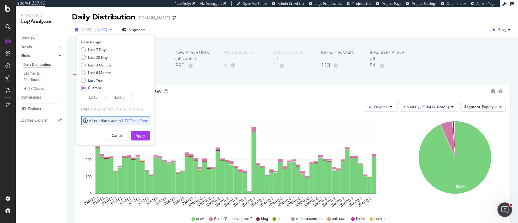
click at [92, 33] on div "[DATE] - [DATE]" at bounding box center [93, 29] width 42 height 9
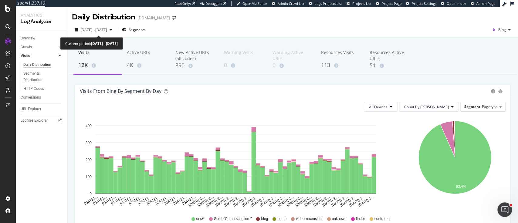
click at [92, 33] on div "[DATE] - [DATE]" at bounding box center [93, 29] width 42 height 9
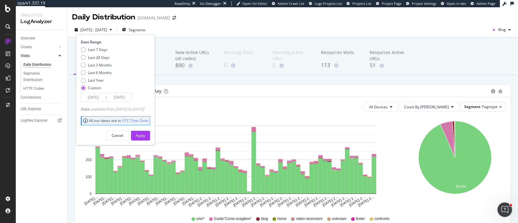
click at [93, 92] on div "Last 7 Days Last 28 Days Last 3 Months Last 6 Months Last Year Custom" at bounding box center [96, 70] width 31 height 46
click at [93, 94] on input "[DATE]" at bounding box center [93, 97] width 24 height 8
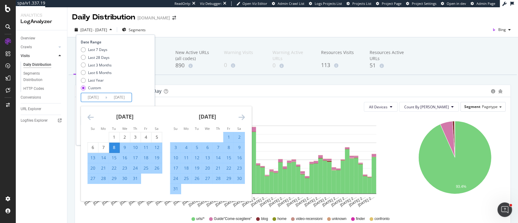
click at [91, 116] on icon "Move backward to switch to the previous month." at bounding box center [90, 117] width 6 height 7
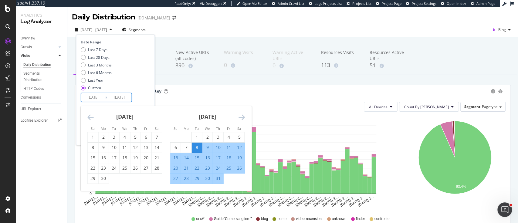
click at [91, 116] on icon "Move backward to switch to the previous month." at bounding box center [90, 117] width 6 height 7
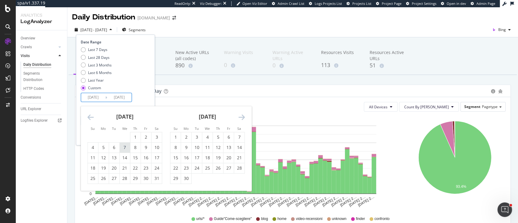
click at [123, 150] on div "7" at bounding box center [125, 147] width 10 height 6
type input "2025/05/07"
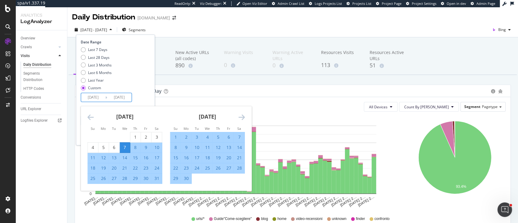
click at [240, 119] on icon "Move forward to switch to the next month." at bounding box center [241, 117] width 6 height 7
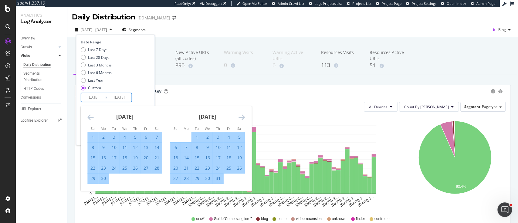
click at [188, 147] on div "7" at bounding box center [186, 147] width 10 height 6
type input "2025/07/07"
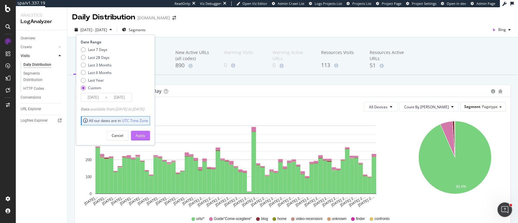
click at [145, 132] on div "Apply" at bounding box center [140, 135] width 9 height 9
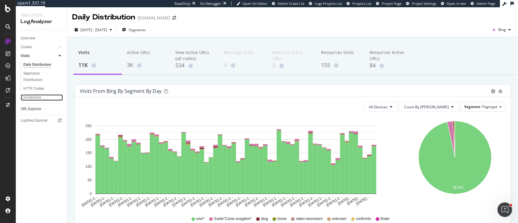
drag, startPoint x: 30, startPoint y: 98, endPoint x: 44, endPoint y: 79, distance: 23.3
click at [30, 98] on div "Conversions" at bounding box center [31, 97] width 20 height 6
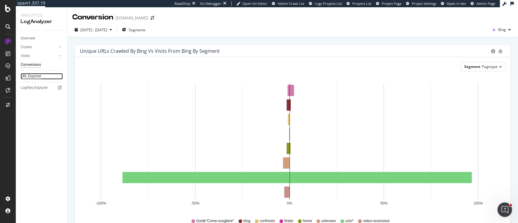
click at [32, 74] on div "URL Explorer" at bounding box center [31, 76] width 21 height 6
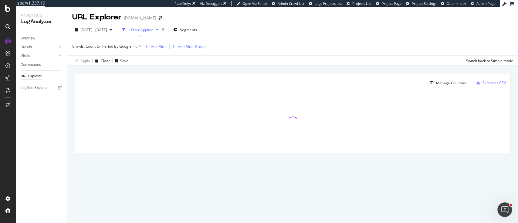
click at [121, 47] on span "Crawls: Count On Period By Google" at bounding box center [101, 46] width 59 height 5
click at [95, 61] on span "By Google" at bounding box center [86, 60] width 17 height 5
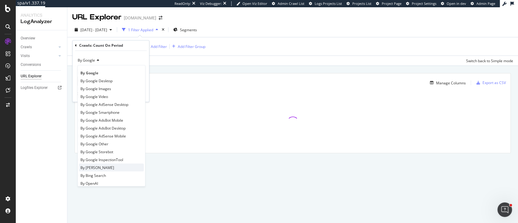
click at [93, 166] on div "By Bing" at bounding box center [111, 168] width 65 height 8
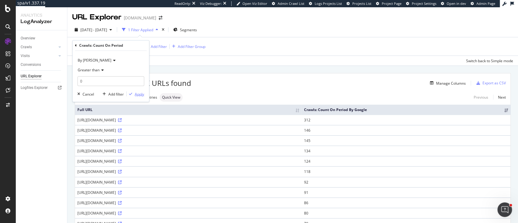
click at [138, 94] on div "Apply" at bounding box center [139, 93] width 9 height 5
click at [143, 49] on div "Add Filter" at bounding box center [150, 46] width 24 height 7
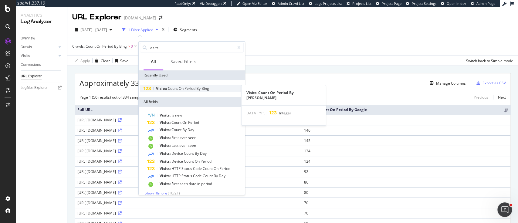
type input "visits"
click at [192, 92] on div "Visits: Count On Period By Bing" at bounding box center [192, 88] width 104 height 7
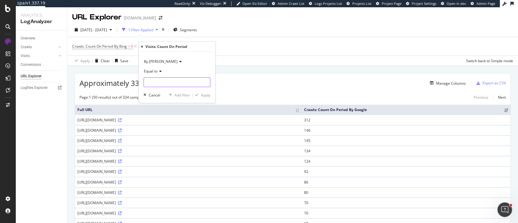
click at [189, 85] on input "number" at bounding box center [177, 82] width 67 height 10
click at [145, 71] on span "Equal to" at bounding box center [151, 71] width 14 height 5
click at [165, 114] on span "Greater than" at bounding box center [158, 115] width 22 height 5
click at [169, 83] on input "number" at bounding box center [177, 82] width 67 height 10
type input "0"
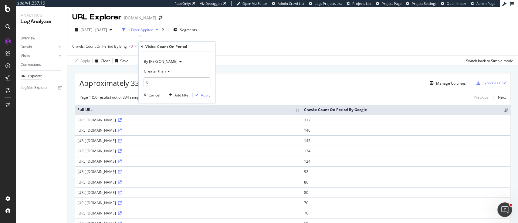
click at [206, 93] on div "Apply" at bounding box center [205, 95] width 9 height 5
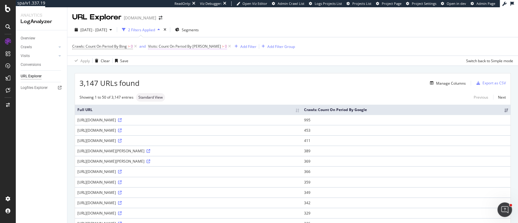
click at [193, 47] on span "Visits: Count On Period By Bing" at bounding box center [184, 46] width 73 height 5
click at [172, 63] on div "By Bing" at bounding box center [187, 61] width 67 height 10
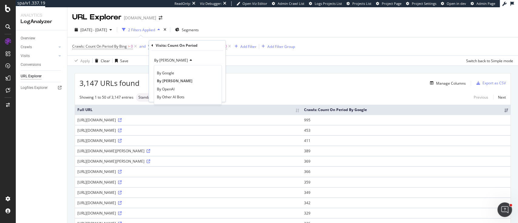
click at [152, 45] on icon at bounding box center [152, 46] width 2 height 4
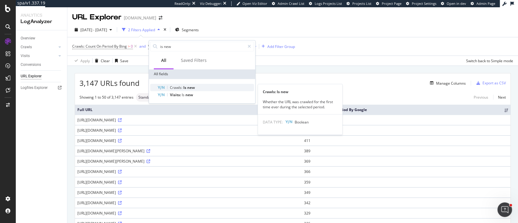
type input "is new"
click at [192, 89] on span "new" at bounding box center [191, 87] width 8 height 5
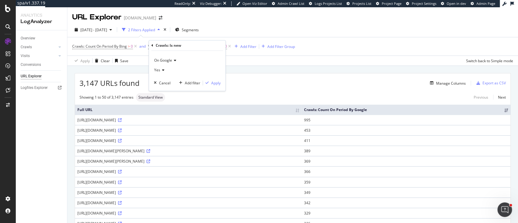
click at [173, 59] on icon at bounding box center [174, 61] width 4 height 4
click at [168, 80] on span "On Bing" at bounding box center [163, 80] width 13 height 5
click at [207, 81] on icon "button" at bounding box center [206, 83] width 3 height 4
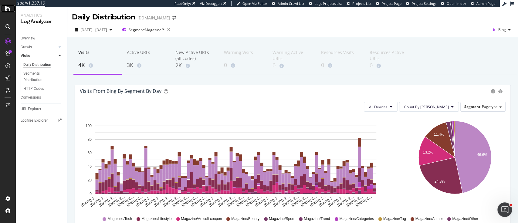
click at [12, 12] on div at bounding box center [8, 8] width 15 height 7
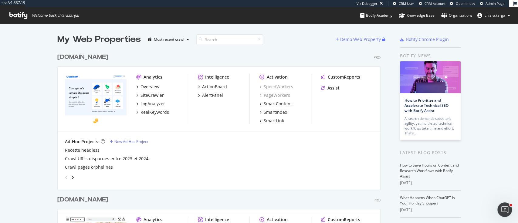
scroll to position [1121, 322]
click at [221, 41] on input at bounding box center [229, 39] width 67 height 11
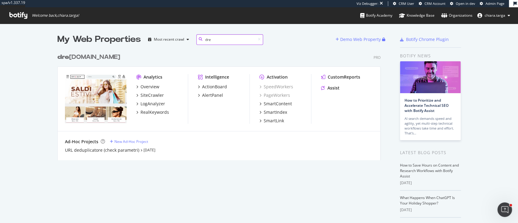
scroll to position [109, 322]
type input "drezz"
click at [155, 101] on div "LogAnalyzer" at bounding box center [153, 104] width 25 height 6
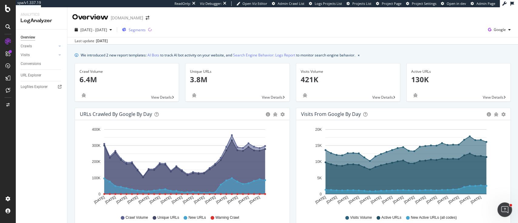
click at [146, 27] on div "Segments" at bounding box center [134, 29] width 24 height 9
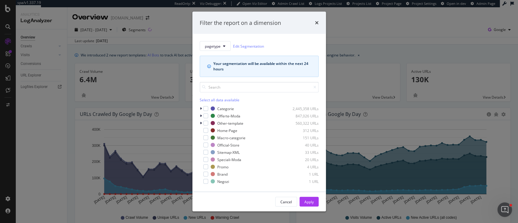
click at [401, 25] on div "Filter the report on a dimension pagetype Edit Segmentation Your segmentation w…" at bounding box center [259, 111] width 518 height 223
